Goal: Task Accomplishment & Management: Manage account settings

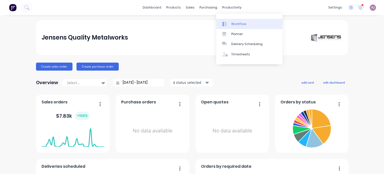
click at [230, 24] on link "Workflow" at bounding box center [249, 24] width 66 height 10
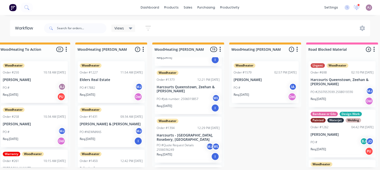
scroll to position [50, 0]
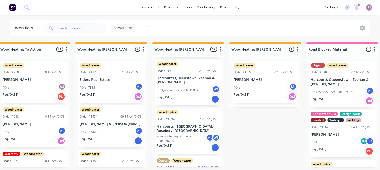
click at [194, 76] on p "Harcourts Queenstown, Zeehan & [PERSON_NAME]" at bounding box center [188, 80] width 63 height 9
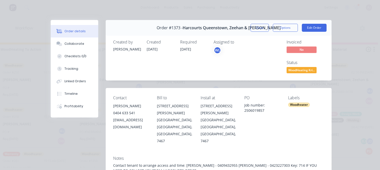
scroll to position [0, 0]
click at [253, 27] on button "Close" at bounding box center [260, 28] width 18 height 8
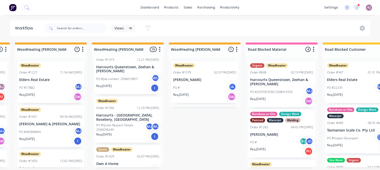
scroll to position [75, 0]
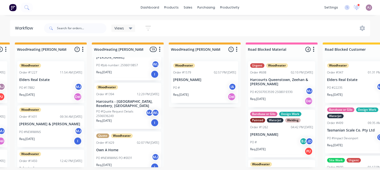
click at [128, 109] on p "PO #Quote Request Details 2506036249" at bounding box center [121, 113] width 50 height 9
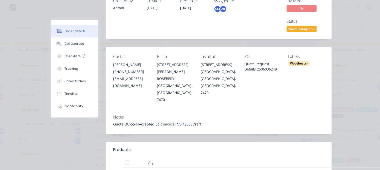
scroll to position [0, 0]
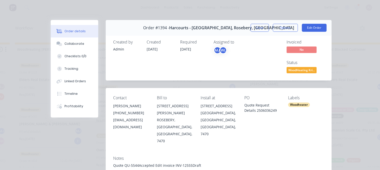
click at [257, 27] on button "Close" at bounding box center [260, 28] width 18 height 8
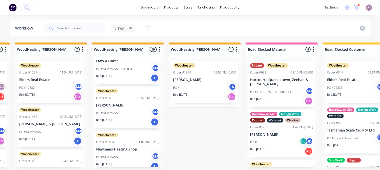
scroll to position [175, 0]
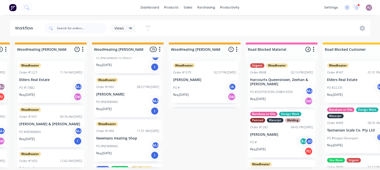
click at [129, 102] on div "PO #[PERSON_NAME]" at bounding box center [127, 102] width 63 height 10
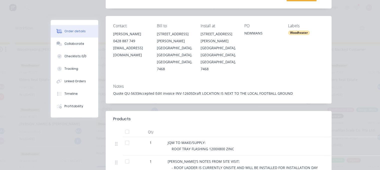
scroll to position [72, 0]
click at [65, 44] on div "Collaborate" at bounding box center [75, 44] width 20 height 5
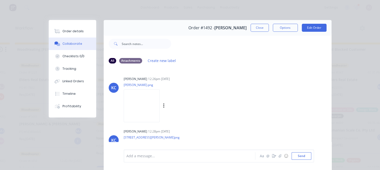
click at [160, 110] on img at bounding box center [142, 106] width 36 height 33
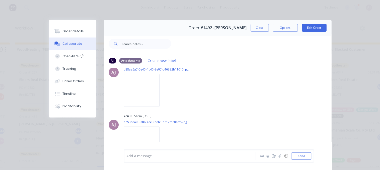
scroll to position [497, 0]
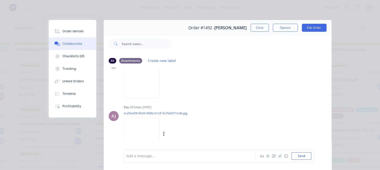
click at [144, 121] on img at bounding box center [142, 134] width 36 height 33
click at [254, 27] on button "Close" at bounding box center [260, 28] width 18 height 8
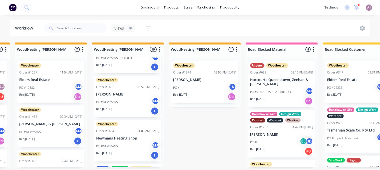
click at [122, 136] on p "Newmans Heating Shop" at bounding box center [127, 138] width 63 height 4
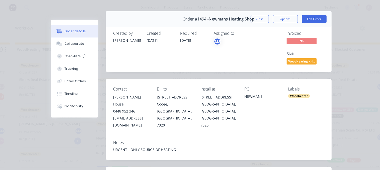
scroll to position [0, 0]
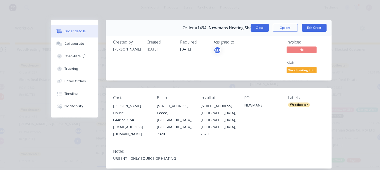
click at [259, 25] on button "Close" at bounding box center [260, 28] width 18 height 8
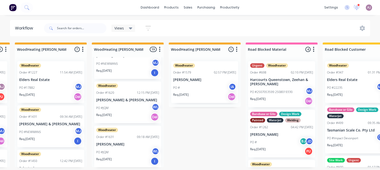
scroll to position [752, 0]
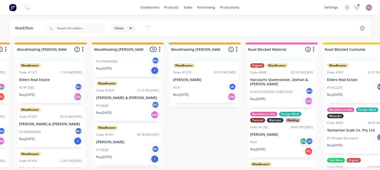
click at [122, 108] on div "PO #JQM WL" at bounding box center [127, 106] width 63 height 10
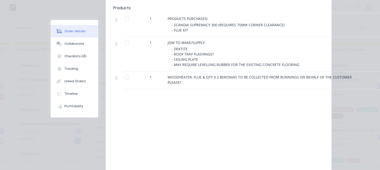
scroll to position [0, 0]
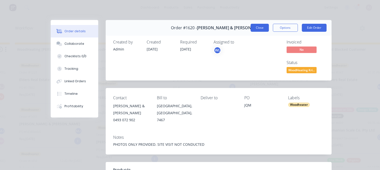
click at [259, 29] on button "Close" at bounding box center [260, 28] width 18 height 8
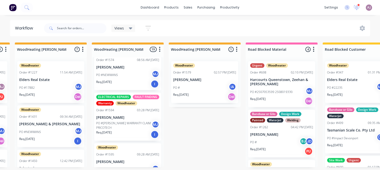
scroll to position [650, 0]
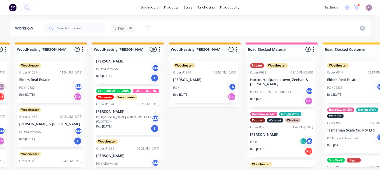
click at [129, 124] on p "PO #[PERSON_NAME] WARRANTY CLAIM PRICOTECH" at bounding box center [124, 119] width 56 height 9
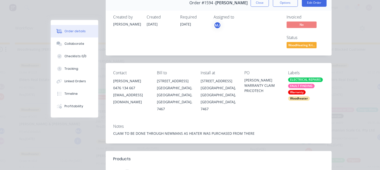
scroll to position [0, 0]
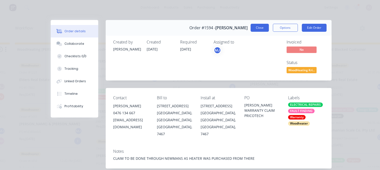
click at [259, 29] on button "Close" at bounding box center [260, 28] width 18 height 8
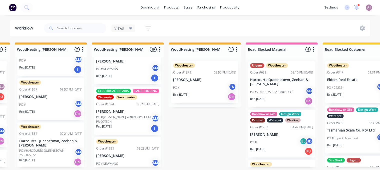
scroll to position [205, 0]
click at [41, 145] on div "Woodheater Order #1584 09:21 AM [DATE] Harcourts [GEOGRAPHIC_DATA], Zeehan & [P…" at bounding box center [50, 145] width 67 height 46
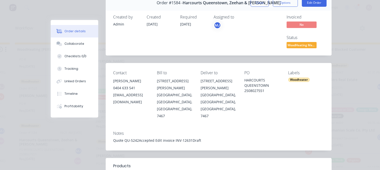
scroll to position [0, 0]
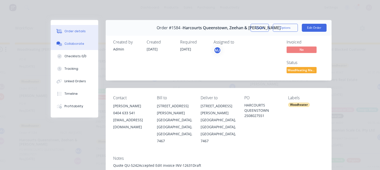
click at [76, 45] on div "Collaborate" at bounding box center [75, 44] width 20 height 5
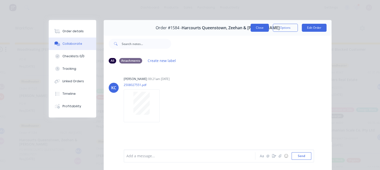
click at [254, 29] on button "Close" at bounding box center [260, 28] width 18 height 8
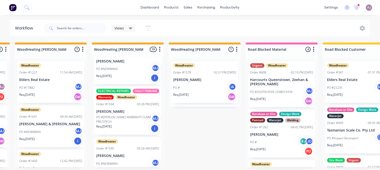
click at [48, 75] on div "Woodheater Order #1227 11:54 AM [DATE] Elders Real Estate PO #17882 MJ Req. [DA…" at bounding box center [50, 82] width 67 height 42
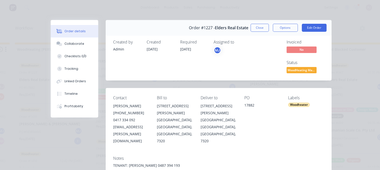
click at [261, 30] on button "Close" at bounding box center [260, 28] width 18 height 8
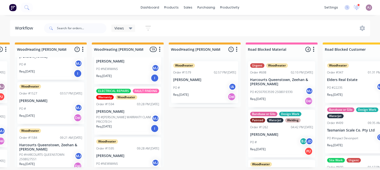
scroll to position [205, 0]
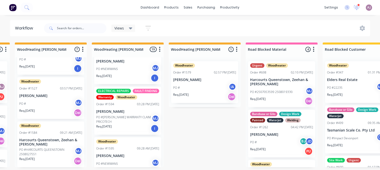
click at [46, 146] on div "Woodheater Order #1584 09:21 AM [DATE] Harcourts [GEOGRAPHIC_DATA], Zeehan & [P…" at bounding box center [50, 145] width 67 height 46
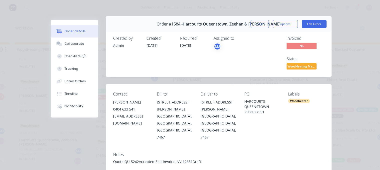
scroll to position [0, 0]
